Goal: Task Accomplishment & Management: Use online tool/utility

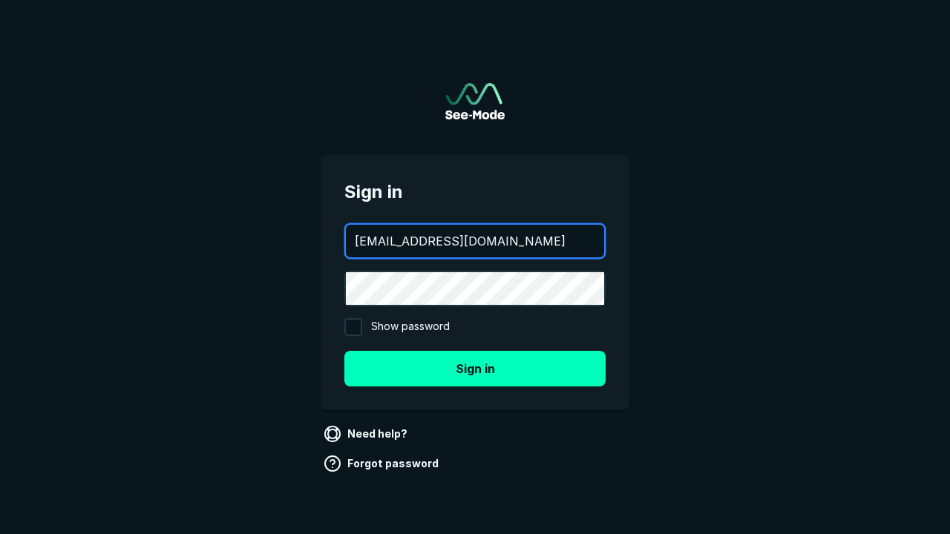
type input "[EMAIL_ADDRESS][DOMAIN_NAME]"
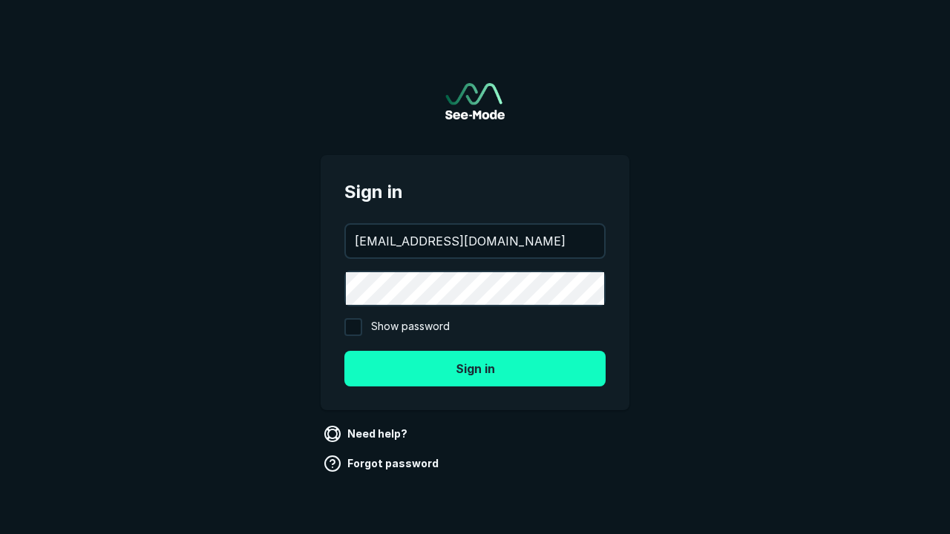
click at [475, 368] on button "Sign in" at bounding box center [474, 369] width 261 height 36
